Goal: Obtain resource: Download file/media

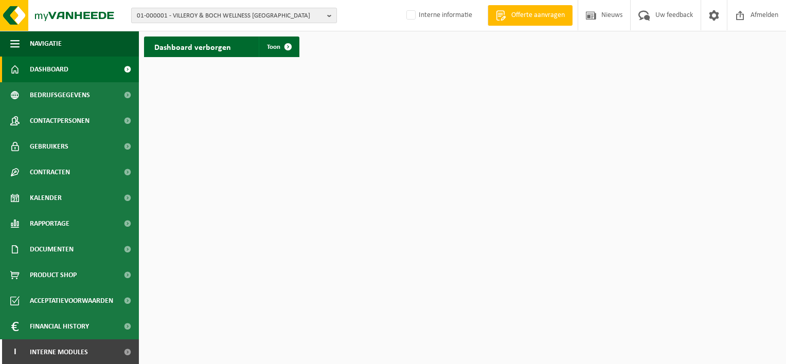
click at [180, 12] on span "01-000001 - VILLEROY & BOCH WELLNESS [GEOGRAPHIC_DATA]" at bounding box center [230, 15] width 186 height 15
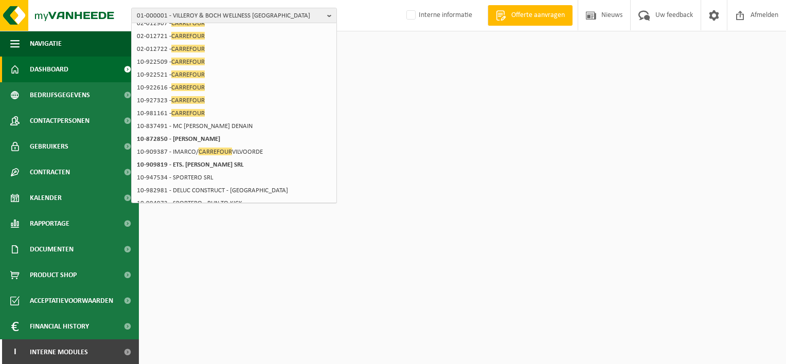
scroll to position [149, 0]
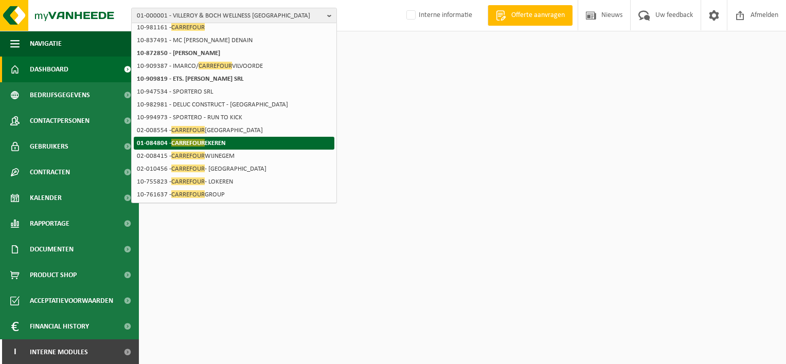
type input "carrefour"
click at [161, 145] on strong "01-084804 - CARREFOUR EKEREN" at bounding box center [181, 143] width 89 height 8
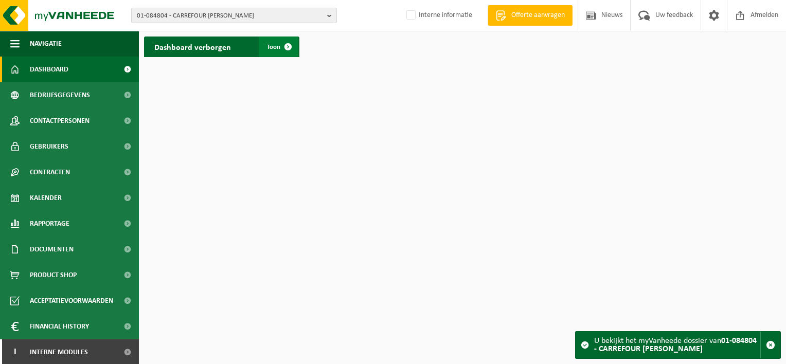
click at [285, 54] on span at bounding box center [288, 47] width 21 height 21
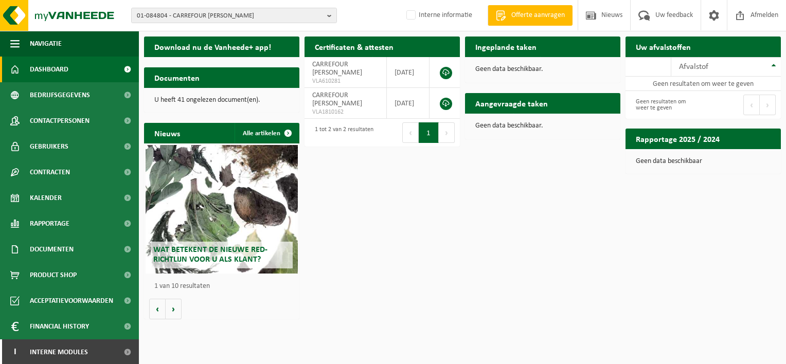
click at [380, 45] on h2 "Certificaten & attesten" at bounding box center [354, 47] width 99 height 20
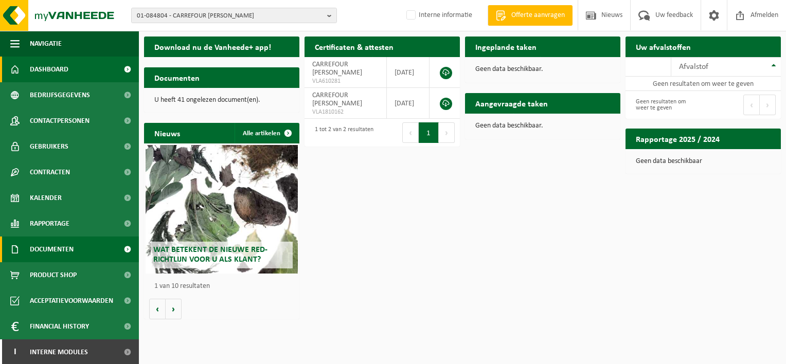
click at [56, 252] on span "Documenten" at bounding box center [52, 250] width 44 height 26
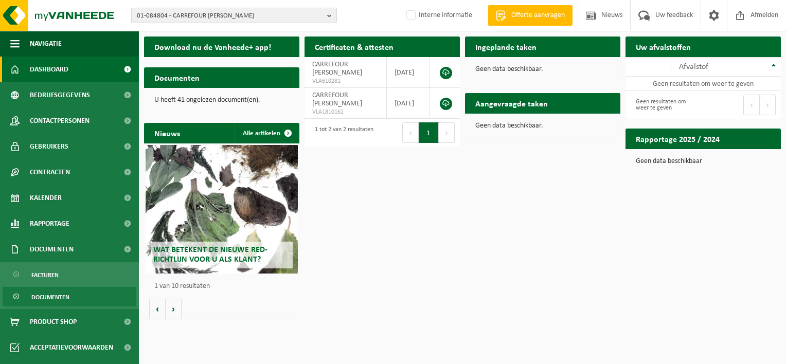
click at [63, 296] on span "Documenten" at bounding box center [50, 298] width 38 height 20
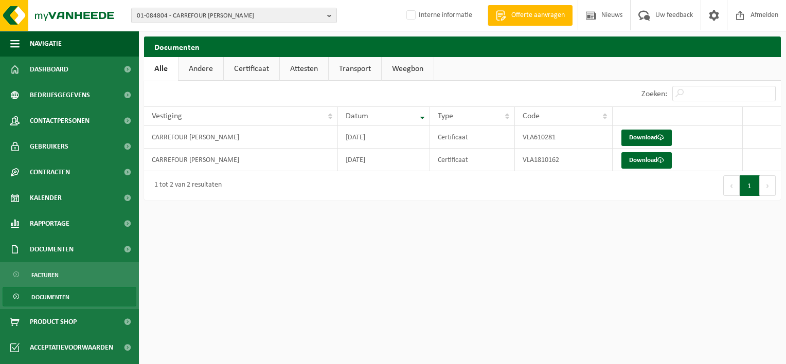
click at [253, 68] on link "Certificaat" at bounding box center [252, 69] width 56 height 24
click at [50, 272] on span "Facturen" at bounding box center [44, 275] width 27 height 20
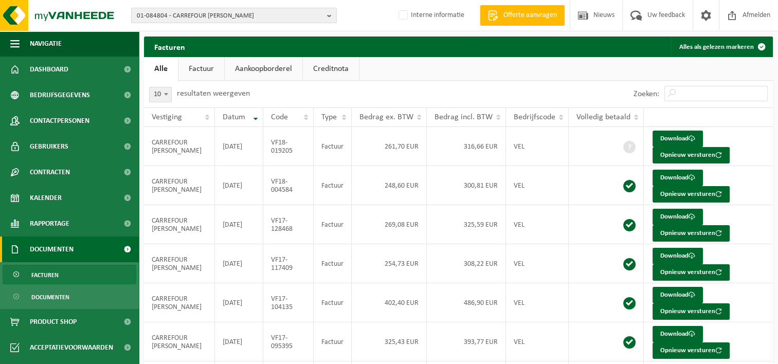
click at [192, 67] on link "Factuur" at bounding box center [202, 69] width 46 height 24
click at [279, 15] on span "01-084804 - CARREFOUR EKEREN" at bounding box center [230, 15] width 186 height 15
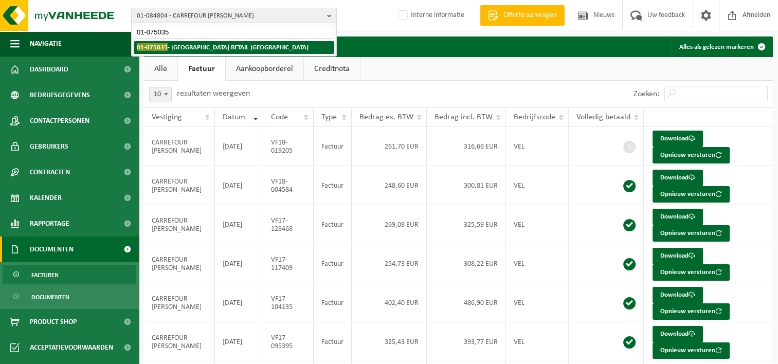
type input "01-075035"
click at [148, 49] on span "01-075035" at bounding box center [152, 47] width 31 height 8
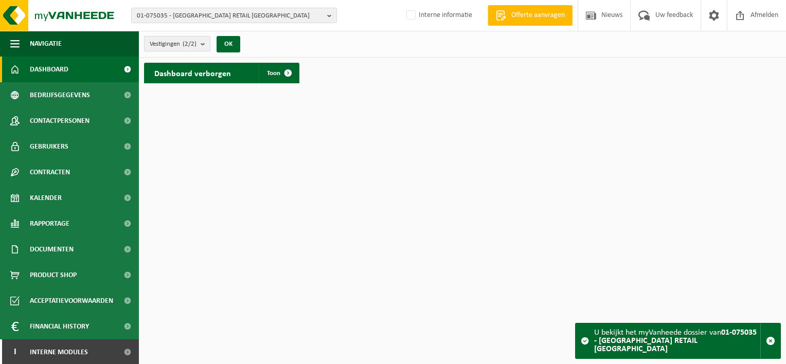
click at [204, 44] on b "submit" at bounding box center [205, 44] width 9 height 14
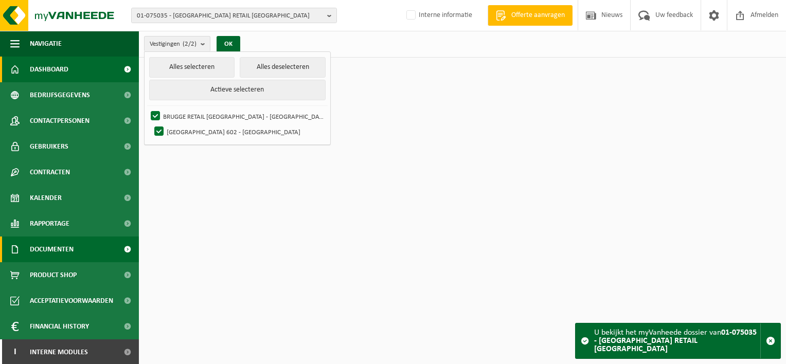
click at [57, 248] on span "Documenten" at bounding box center [52, 250] width 44 height 26
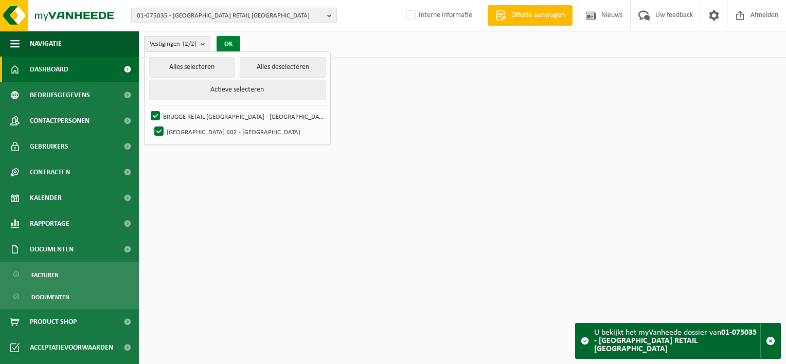
click at [231, 41] on button "OK" at bounding box center [229, 44] width 24 height 16
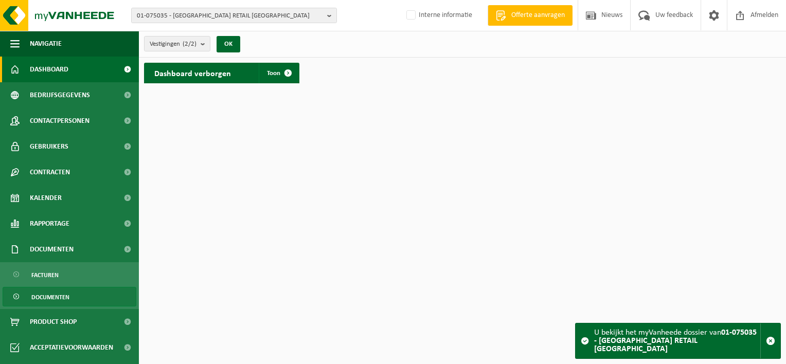
click at [54, 294] on span "Documenten" at bounding box center [50, 298] width 38 height 20
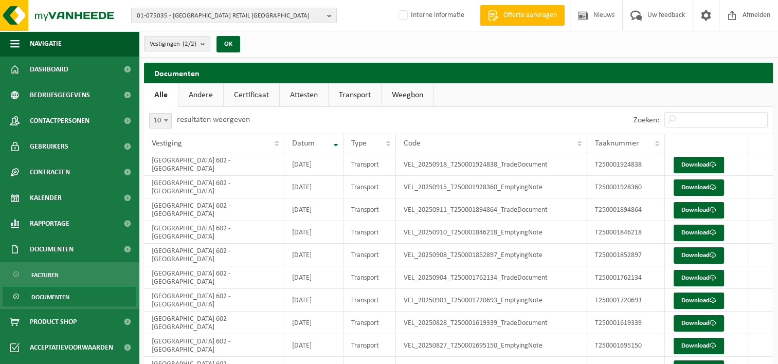
click at [250, 95] on link "Certificaat" at bounding box center [252, 95] width 56 height 24
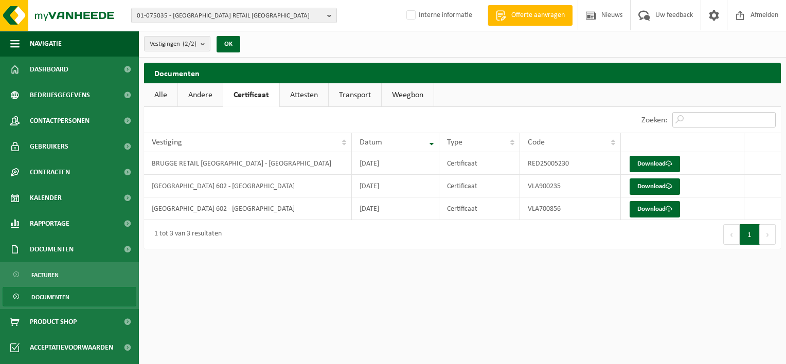
click at [712, 117] on input "Zoeken:" at bounding box center [723, 119] width 103 height 15
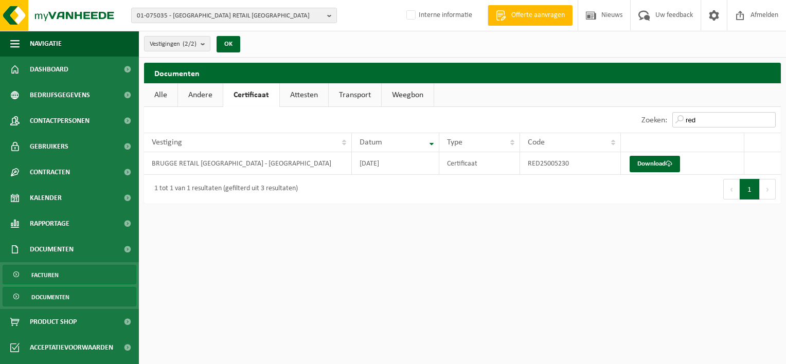
type input "red"
click at [56, 271] on span "Facturen" at bounding box center [44, 275] width 27 height 20
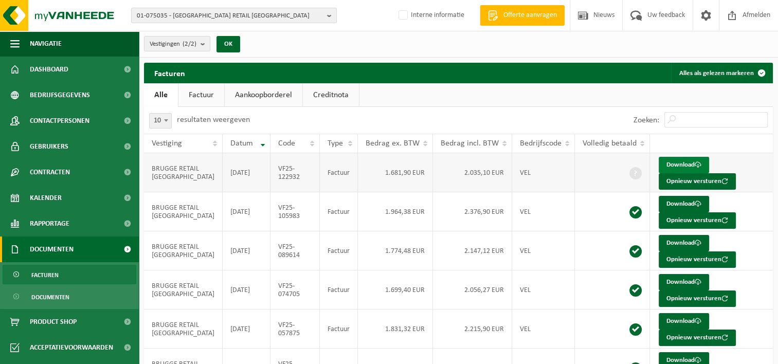
click at [667, 162] on link "Download" at bounding box center [684, 165] width 50 height 16
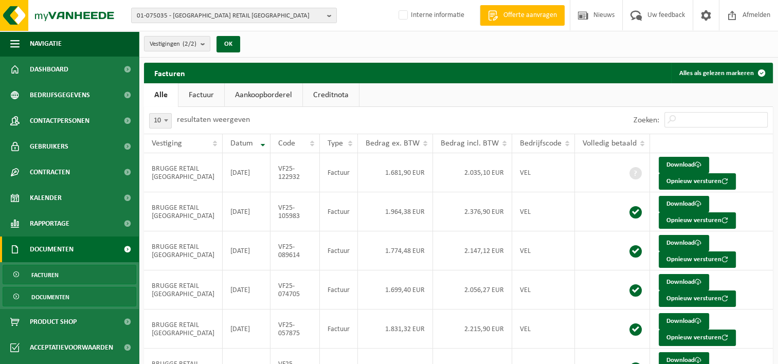
click at [43, 296] on span "Documenten" at bounding box center [50, 298] width 38 height 20
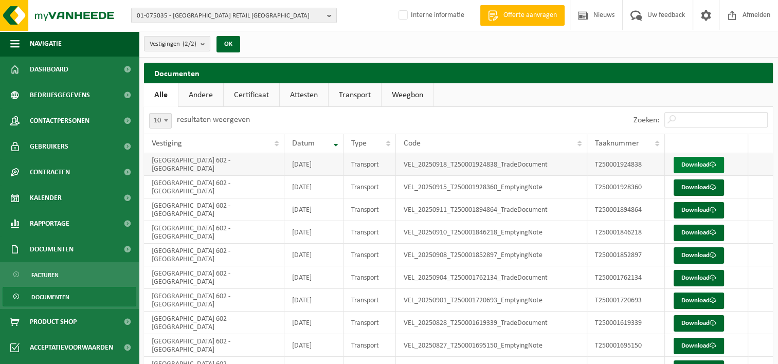
click at [690, 166] on link "Download" at bounding box center [699, 165] width 50 height 16
